Goal: Check status: Check status

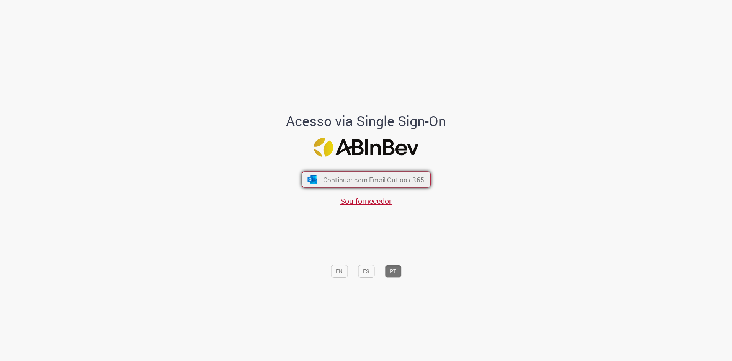
click at [331, 179] on span "Continuar com Email Outlook 365" at bounding box center [373, 179] width 101 height 9
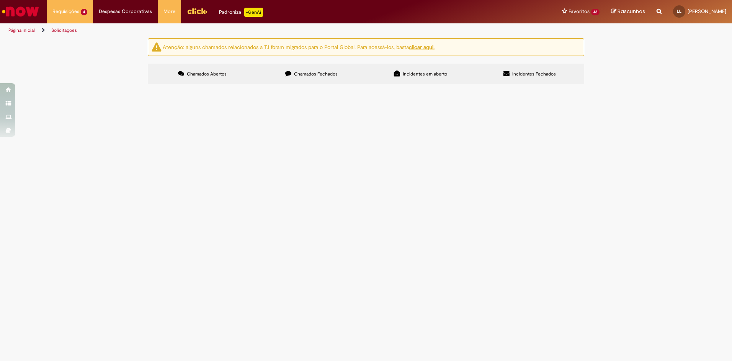
click at [0, 0] on span "R13572658" at bounding box center [0, 0] width 0 height 0
drag, startPoint x: 165, startPoint y: 134, endPoint x: 134, endPoint y: 137, distance: 31.1
click at [134, 87] on div "Atenção: alguns chamados relacionados a T.I foram migrados para o Portal Global…" at bounding box center [366, 62] width 732 height 48
click at [0, 0] on span "R13572658" at bounding box center [0, 0] width 0 height 0
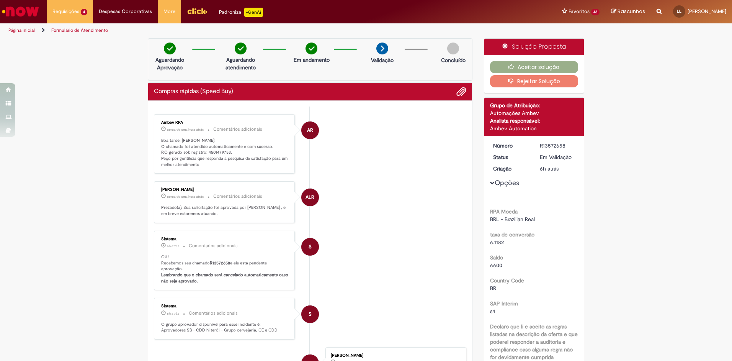
click at [203, 152] on p "Boa tarde, Lucinei! O chamado foi atendido automaticamente e com sucesso. P.O g…" at bounding box center [225, 152] width 128 height 30
drag, startPoint x: 212, startPoint y: 152, endPoint x: 220, endPoint y: 152, distance: 7.7
click at [220, 152] on p "Boa tarde, Lucinei! O chamado foi atendido automaticamente e com sucesso. P.O g…" at bounding box center [225, 152] width 128 height 30
drag, startPoint x: 220, startPoint y: 152, endPoint x: 203, endPoint y: 153, distance: 16.5
click at [203, 153] on p "Boa tarde, Lucinei! O chamado foi atendido automaticamente e com sucesso. P.O g…" at bounding box center [225, 152] width 128 height 30
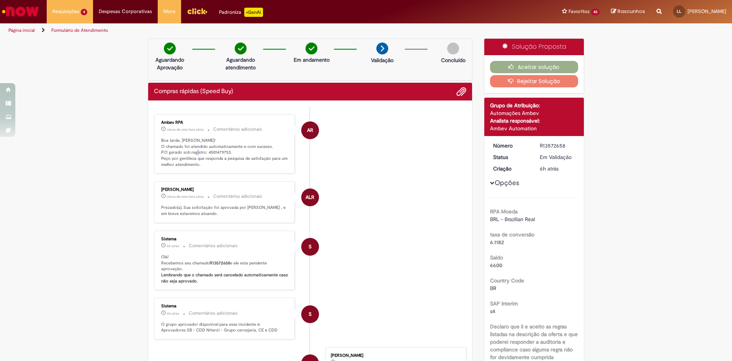
click at [207, 153] on p "Boa tarde, Lucinei! O chamado foi atendido automaticamente e com sucesso. P.O g…" at bounding box center [225, 152] width 128 height 30
drag, startPoint x: 207, startPoint y: 153, endPoint x: 212, endPoint y: 153, distance: 5.0
click at [212, 153] on p "Boa tarde, Lucinei! O chamado foi atendido automaticamente e com sucesso. P.O g…" at bounding box center [225, 152] width 128 height 30
click at [530, 67] on button "Aceitar solução" at bounding box center [534, 67] width 88 height 12
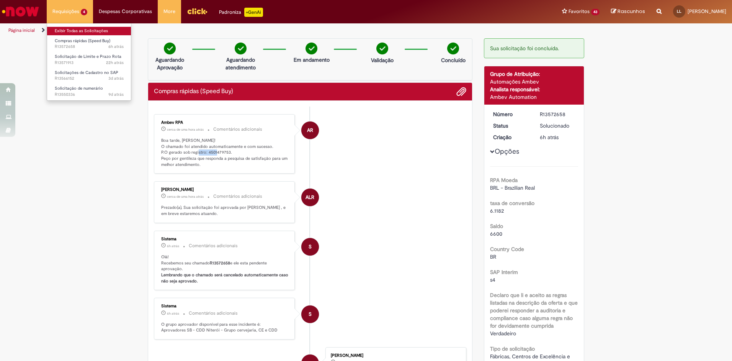
click at [78, 28] on link "Exibir Todas as Solicitações" at bounding box center [89, 31] width 84 height 8
